Goal: Complete application form

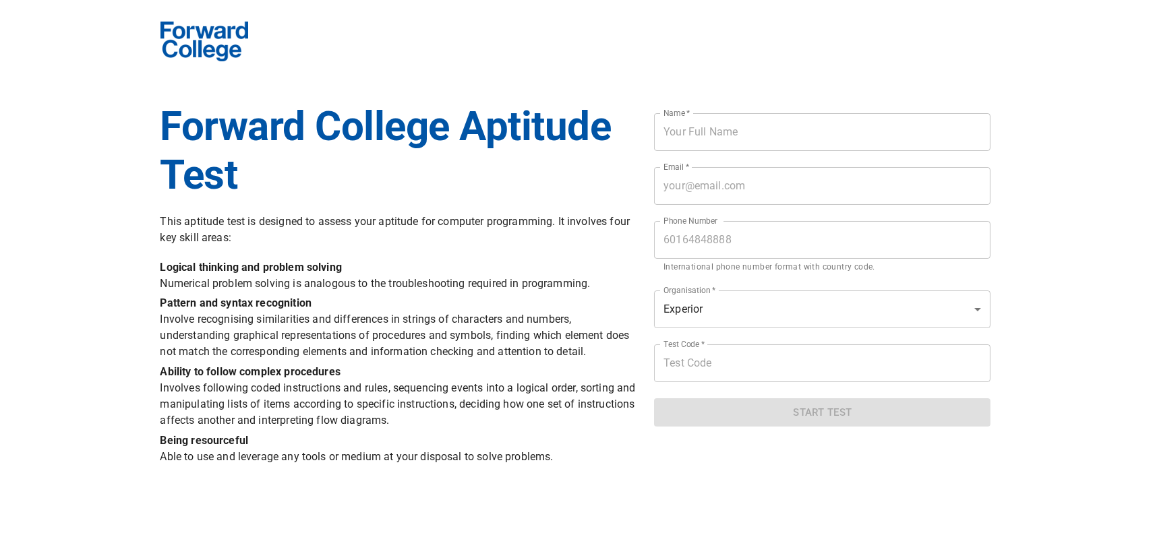
click at [803, 143] on input "text" at bounding box center [822, 132] width 337 height 38
type input "Peh Eng Hoo"
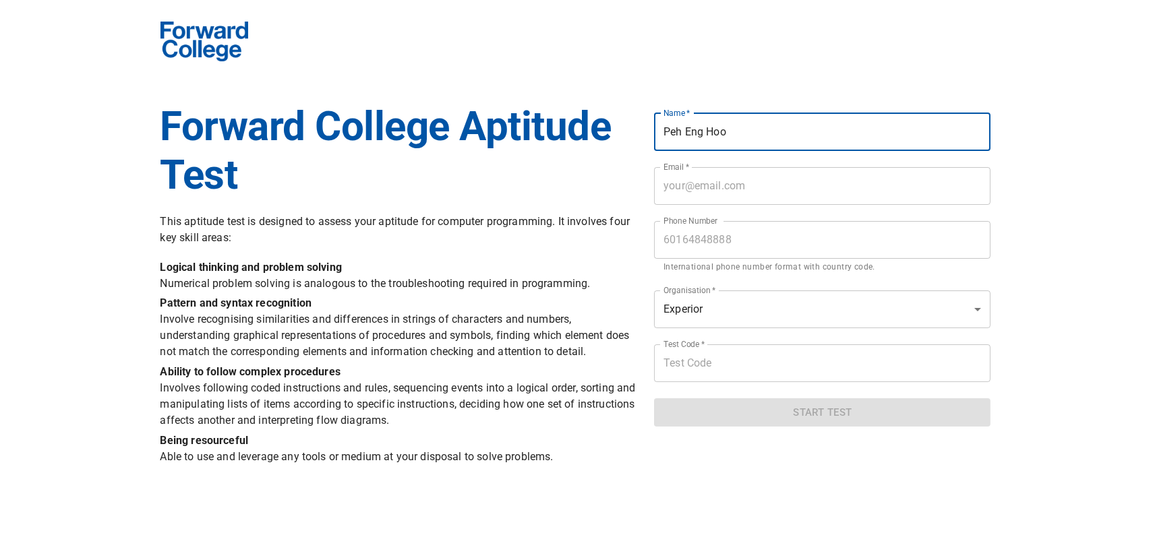
type input "[EMAIL_ADDRESS][DOMAIN_NAME]"
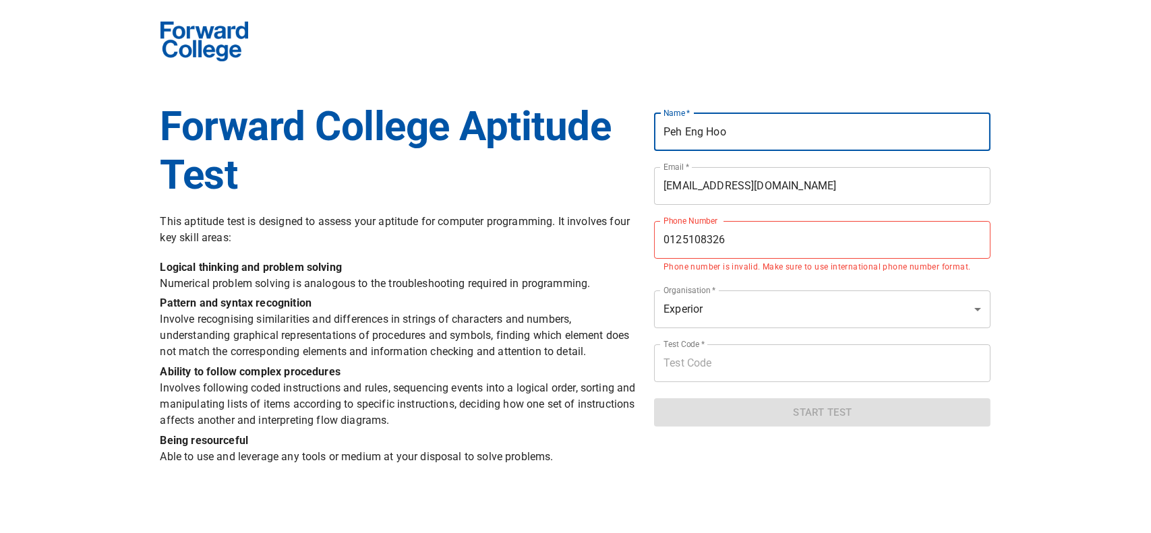
click at [655, 233] on input "0125108326" at bounding box center [822, 240] width 337 height 38
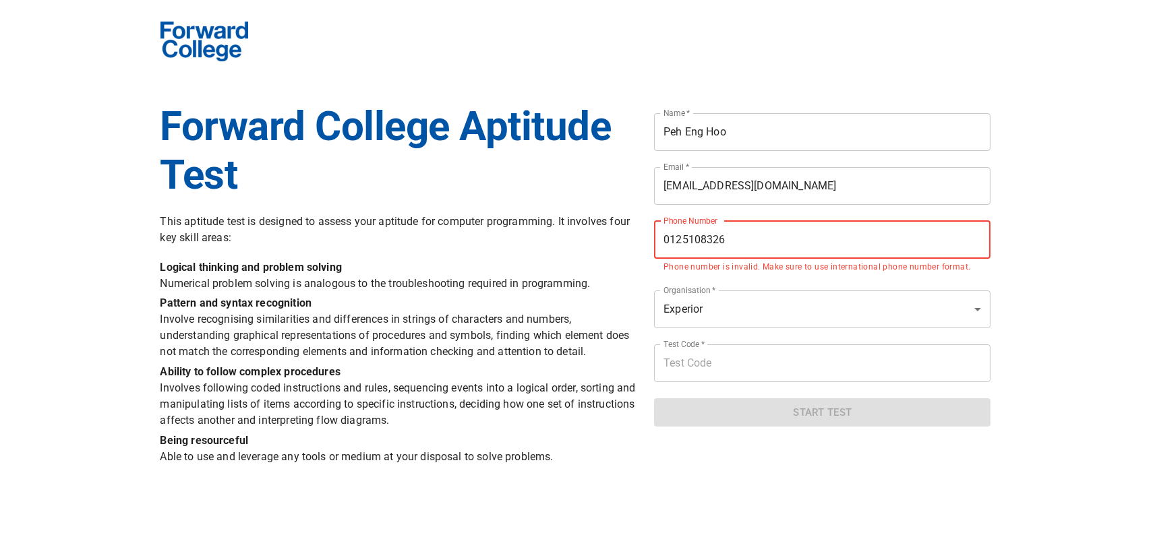
type input "[PHONE_NUMBER]"
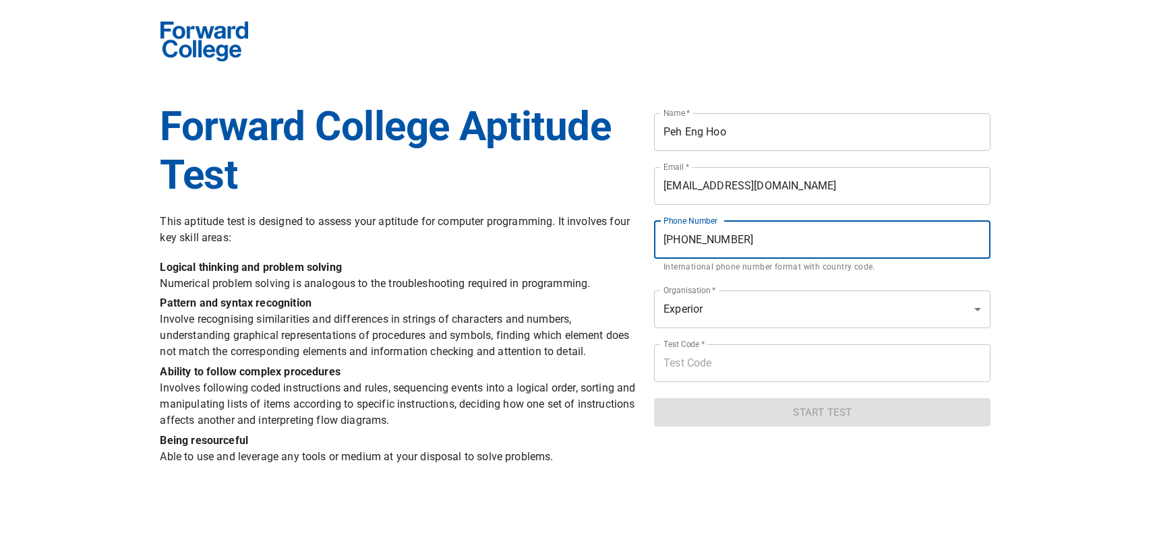
click at [712, 364] on input "text" at bounding box center [822, 364] width 337 height 38
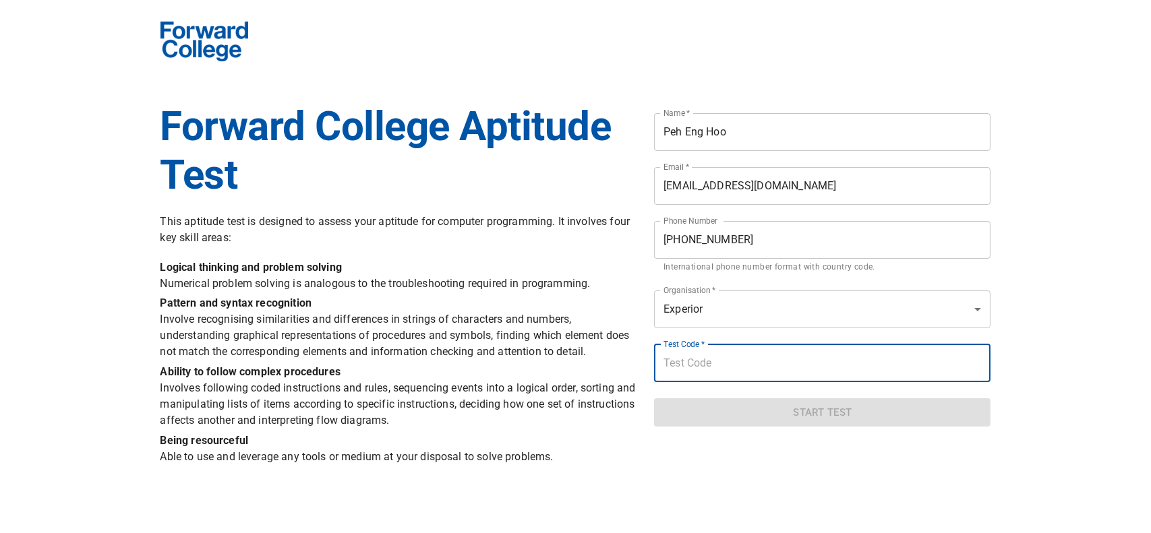
click at [347, 98] on div "Forward College Aptitude Test This aptitude test is designed to assess your apt…" at bounding box center [399, 285] width 494 height 382
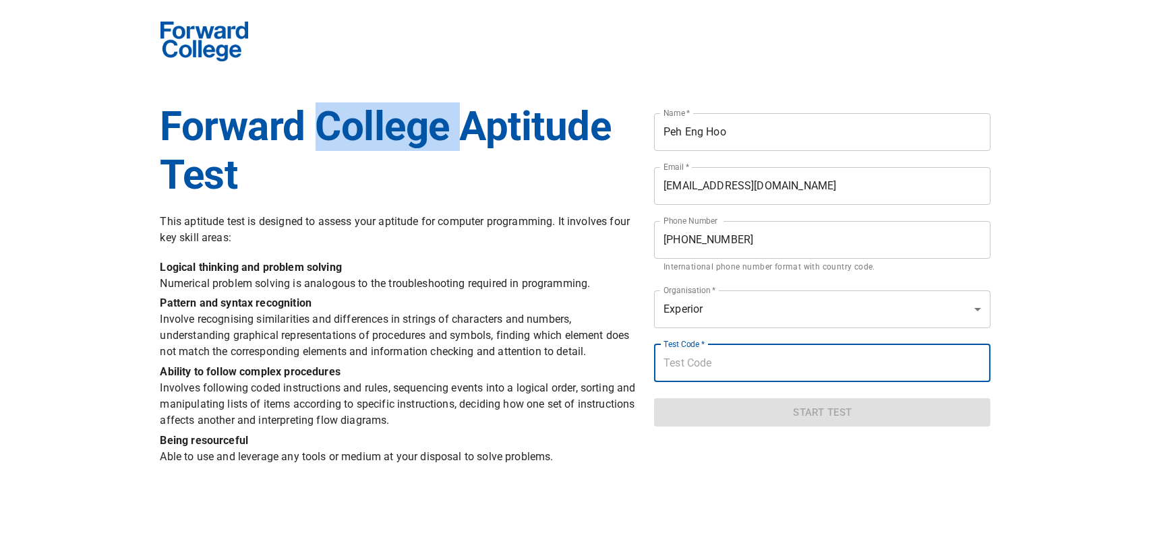
click at [347, 98] on div "Forward College Aptitude Test This aptitude test is designed to assess your apt…" at bounding box center [399, 285] width 494 height 382
